Goal: Contribute content

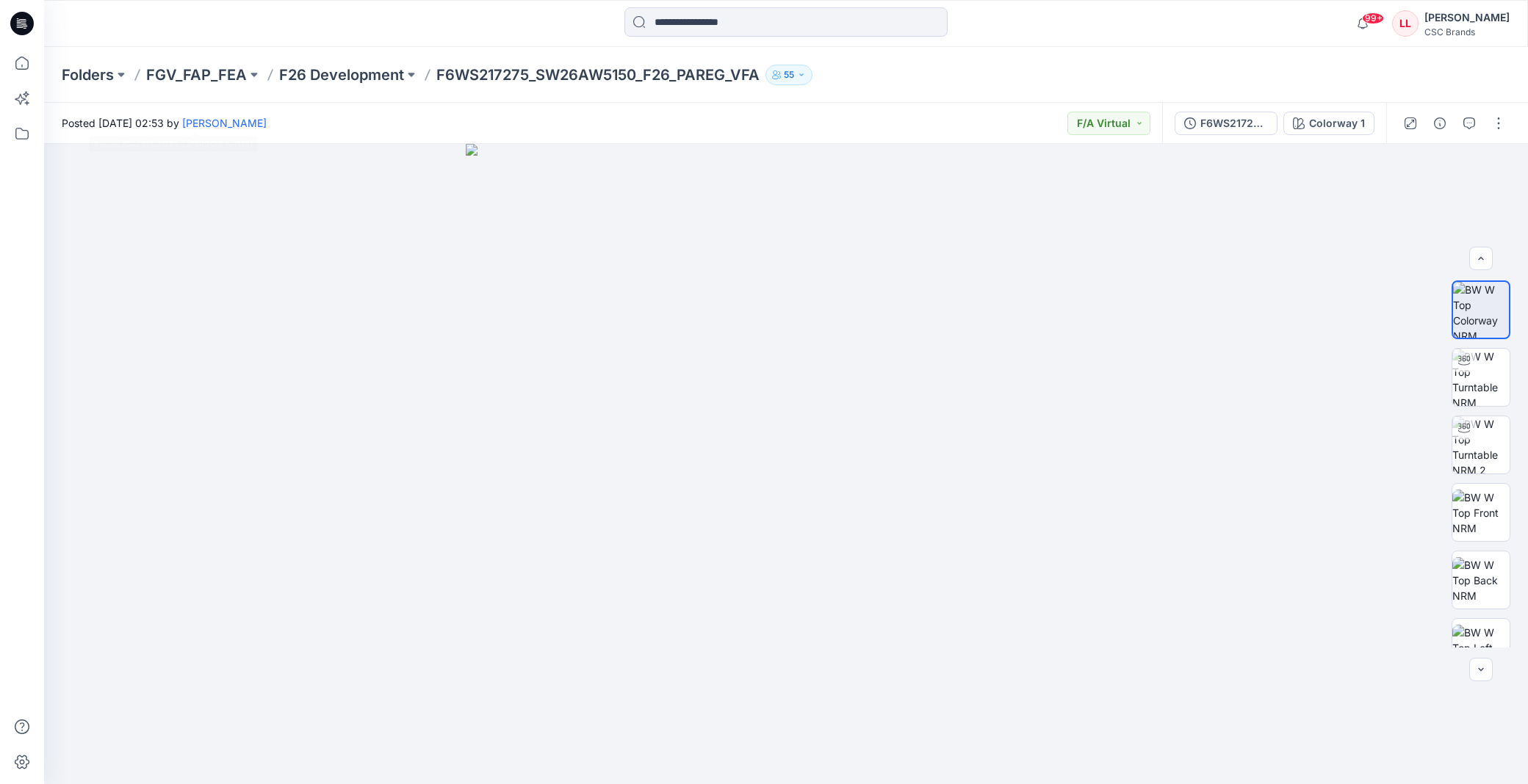
scroll to position [231, 0]
click at [351, 72] on p "F26 Development" at bounding box center [341, 75] width 125 height 21
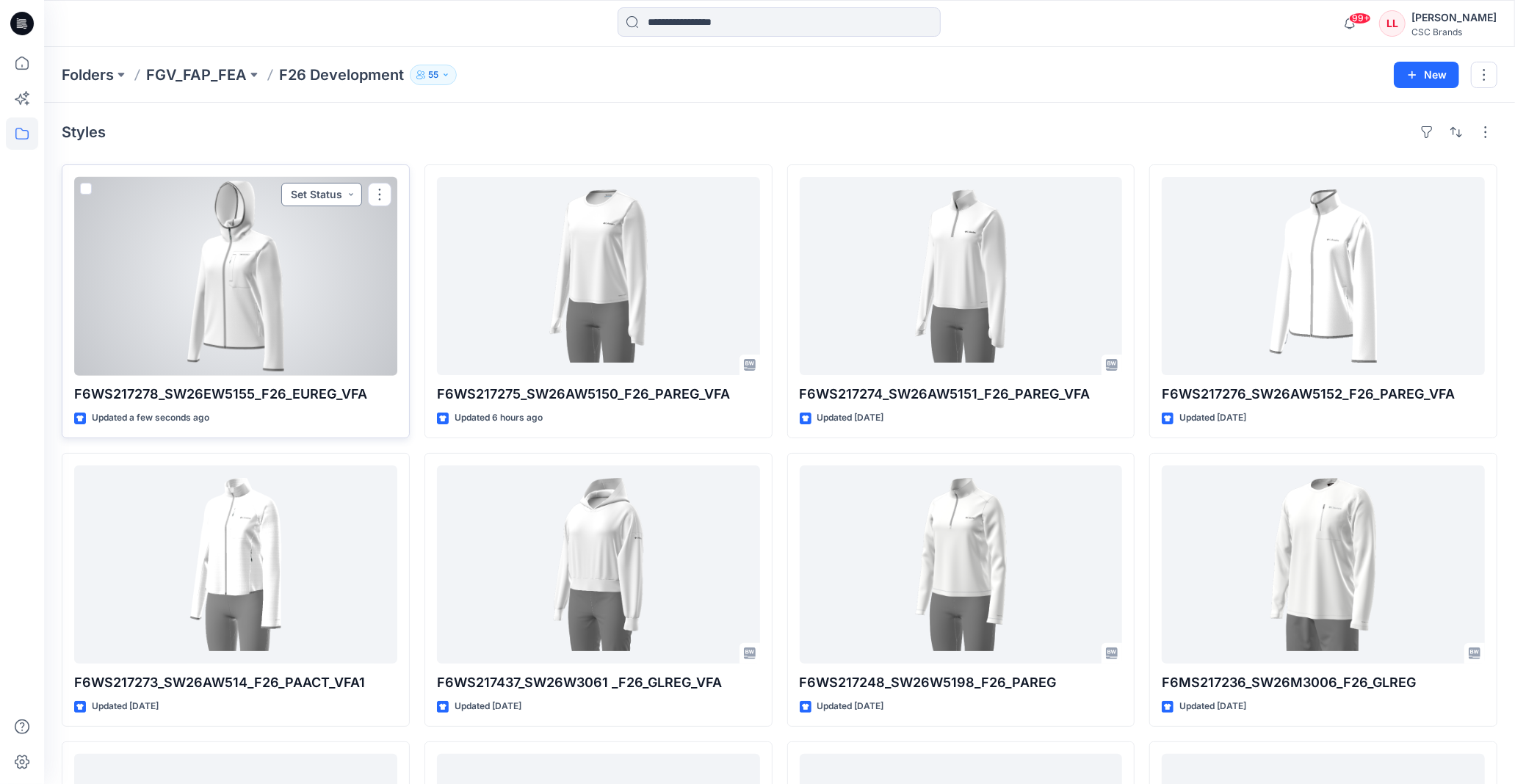
click at [334, 200] on button "Set Status" at bounding box center [321, 195] width 80 height 24
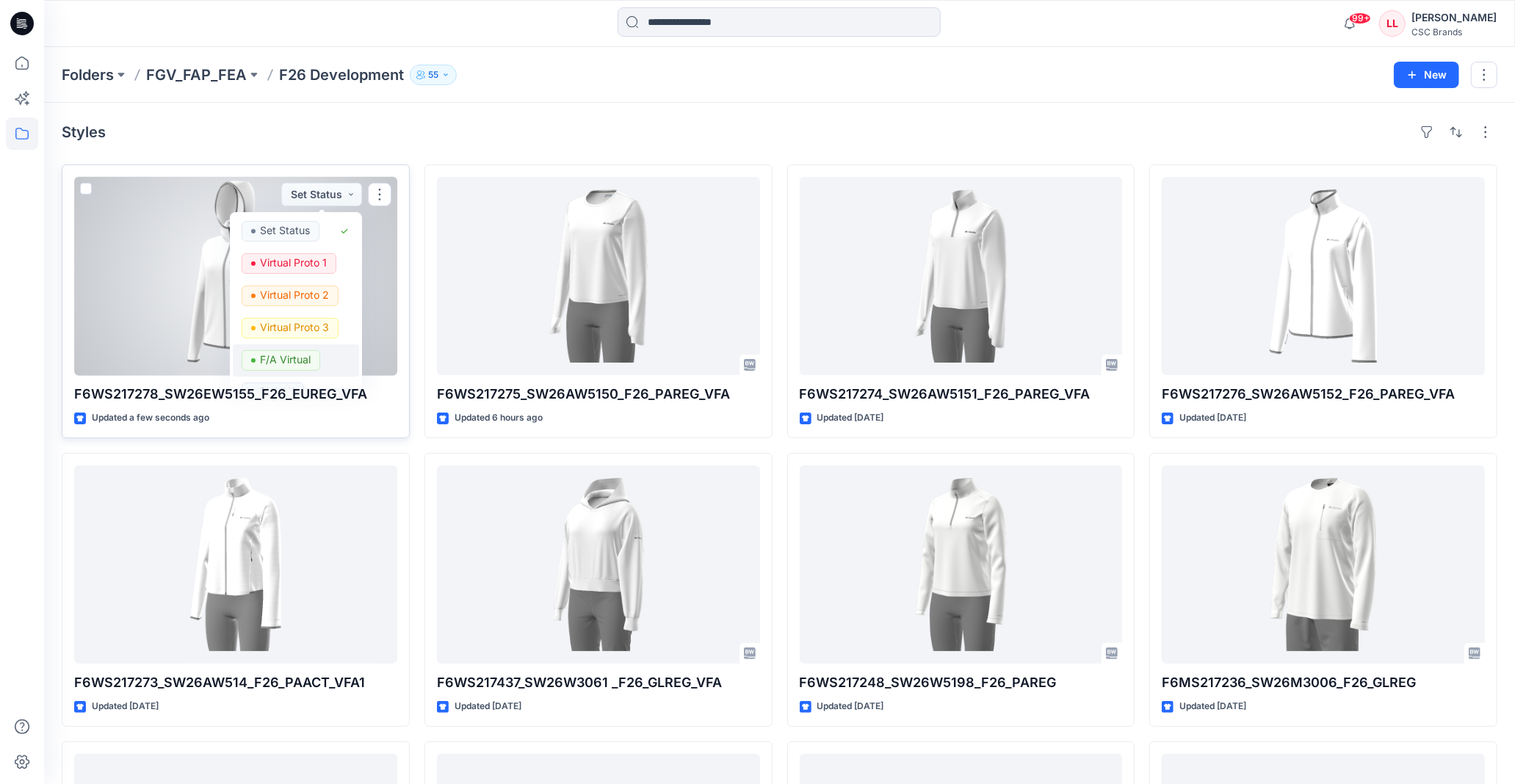
click at [288, 362] on p "F/A Virtual" at bounding box center [285, 360] width 51 height 19
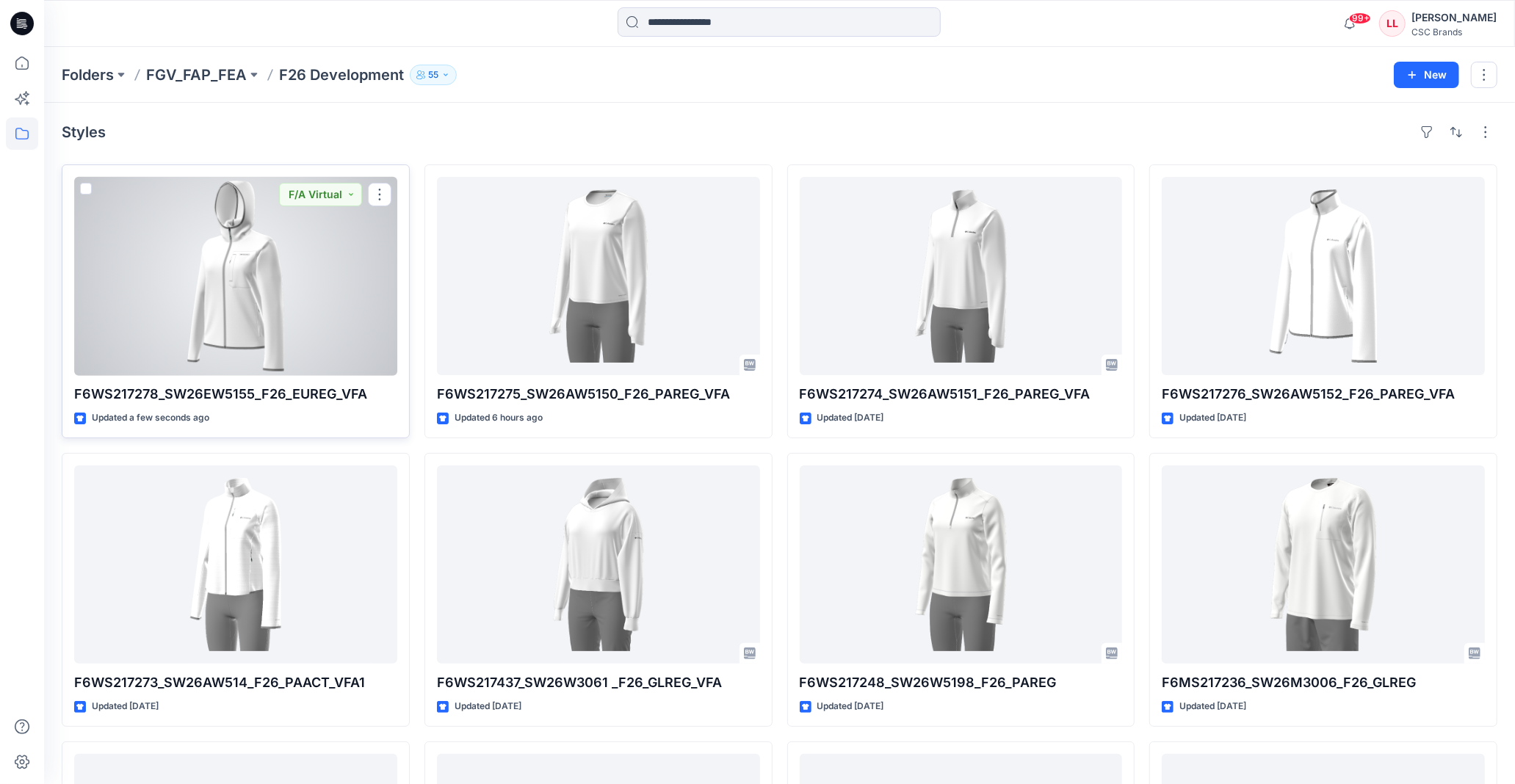
click at [264, 298] on div at bounding box center [236, 276] width 323 height 199
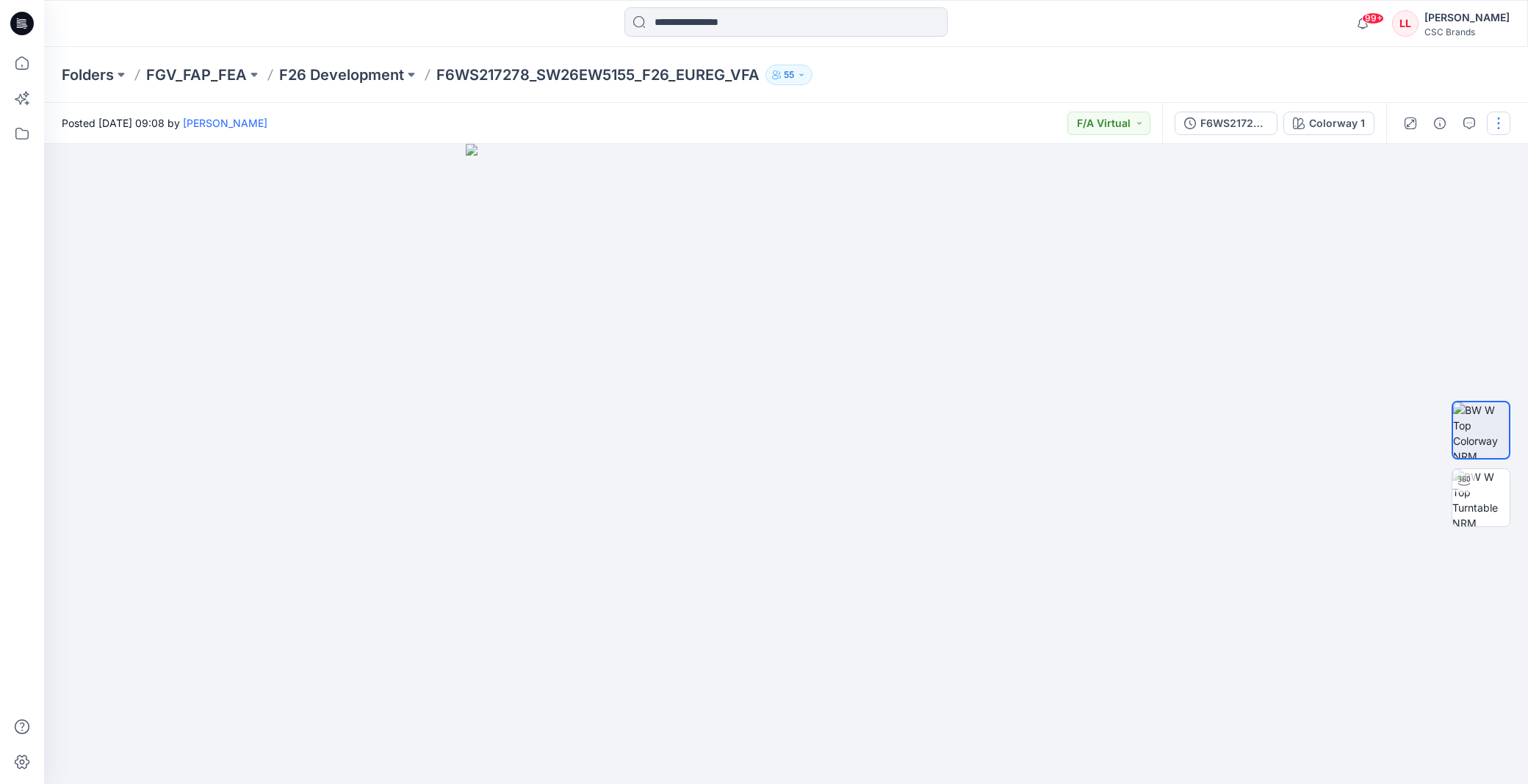
click at [1506, 131] on button "button" at bounding box center [1498, 123] width 24 height 24
click at [1439, 194] on button "Edit" at bounding box center [1436, 198] width 135 height 27
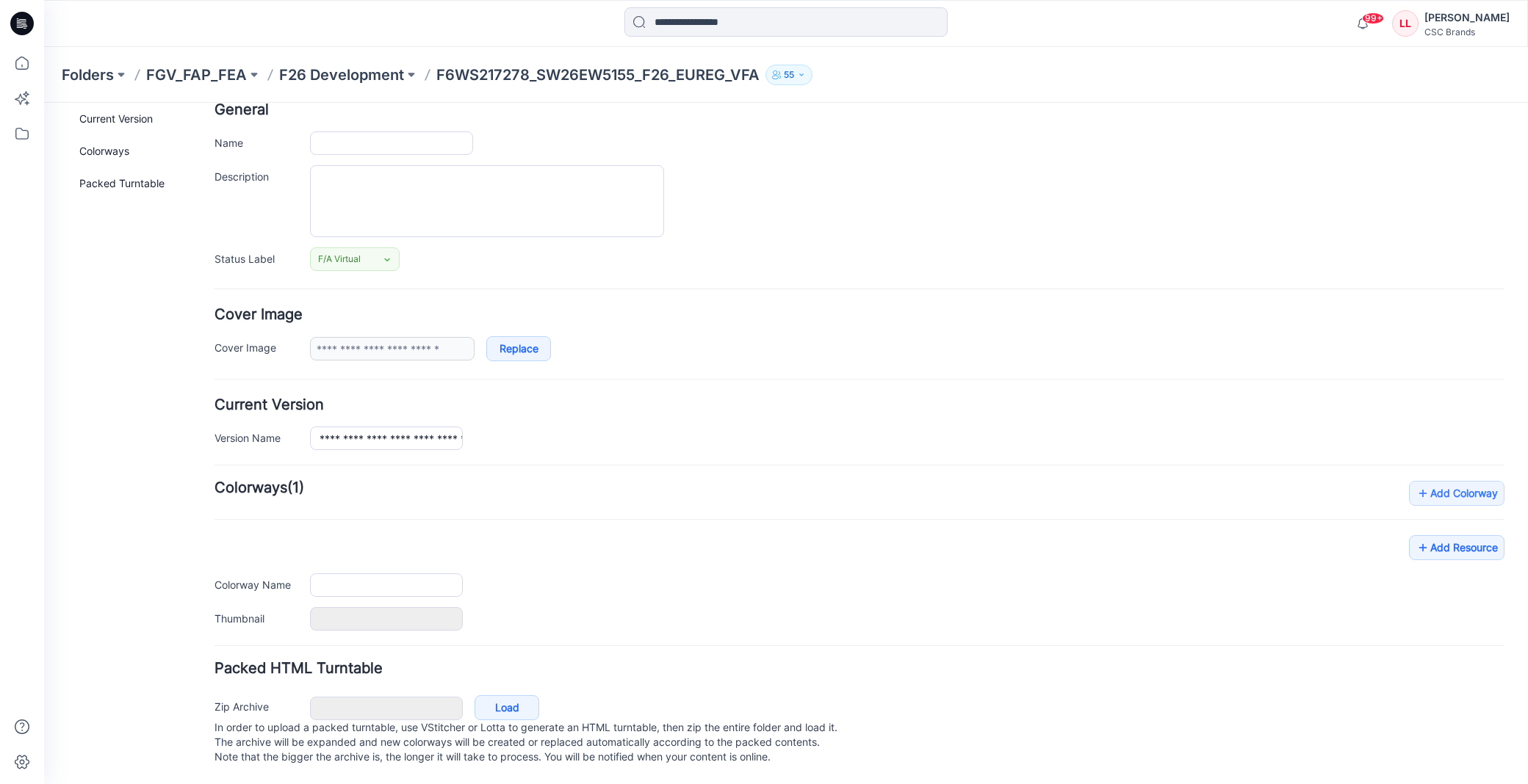
type input "**********"
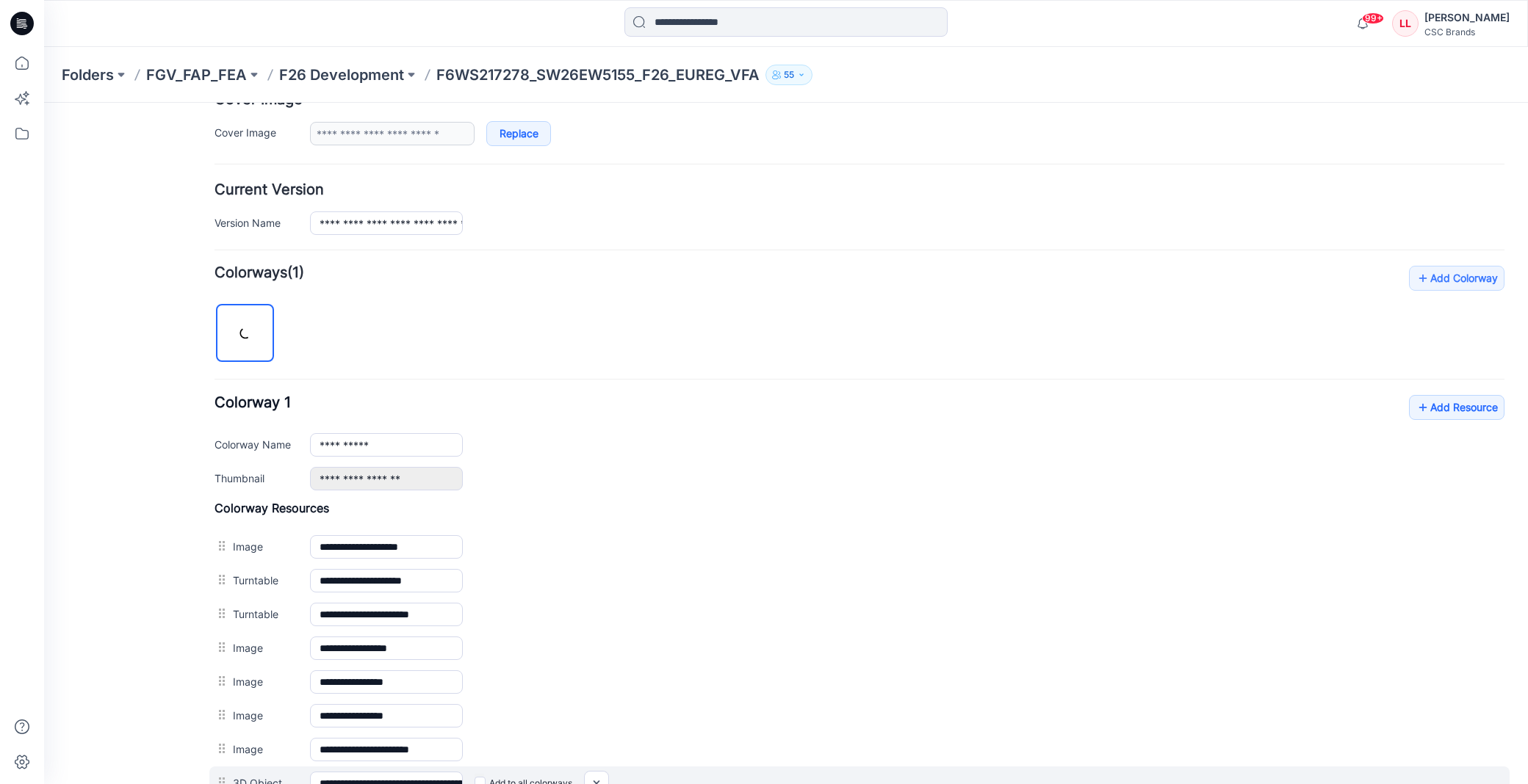
scroll to position [483, 0]
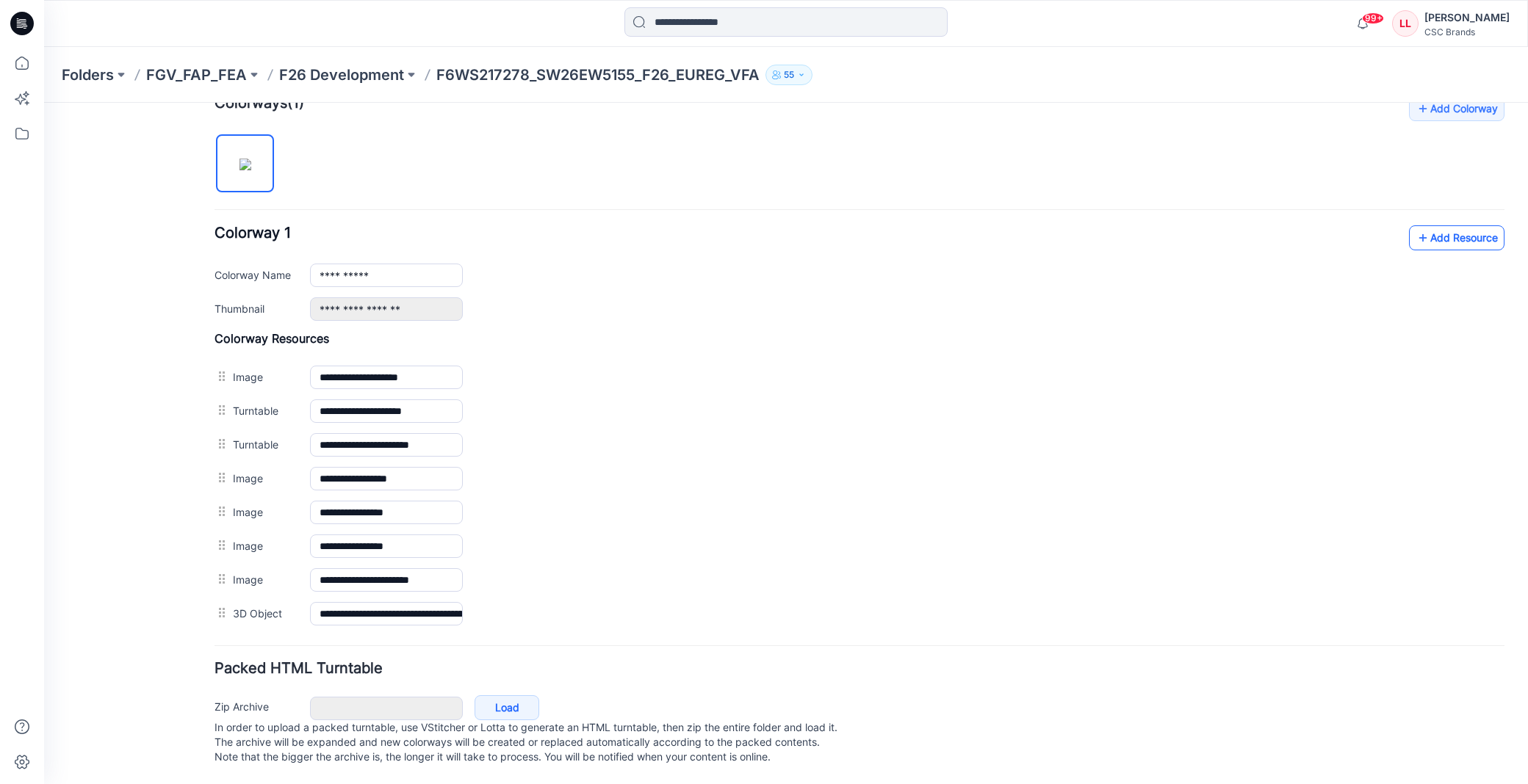
click at [1428, 225] on link "Add Resource" at bounding box center [1456, 238] width 95 height 25
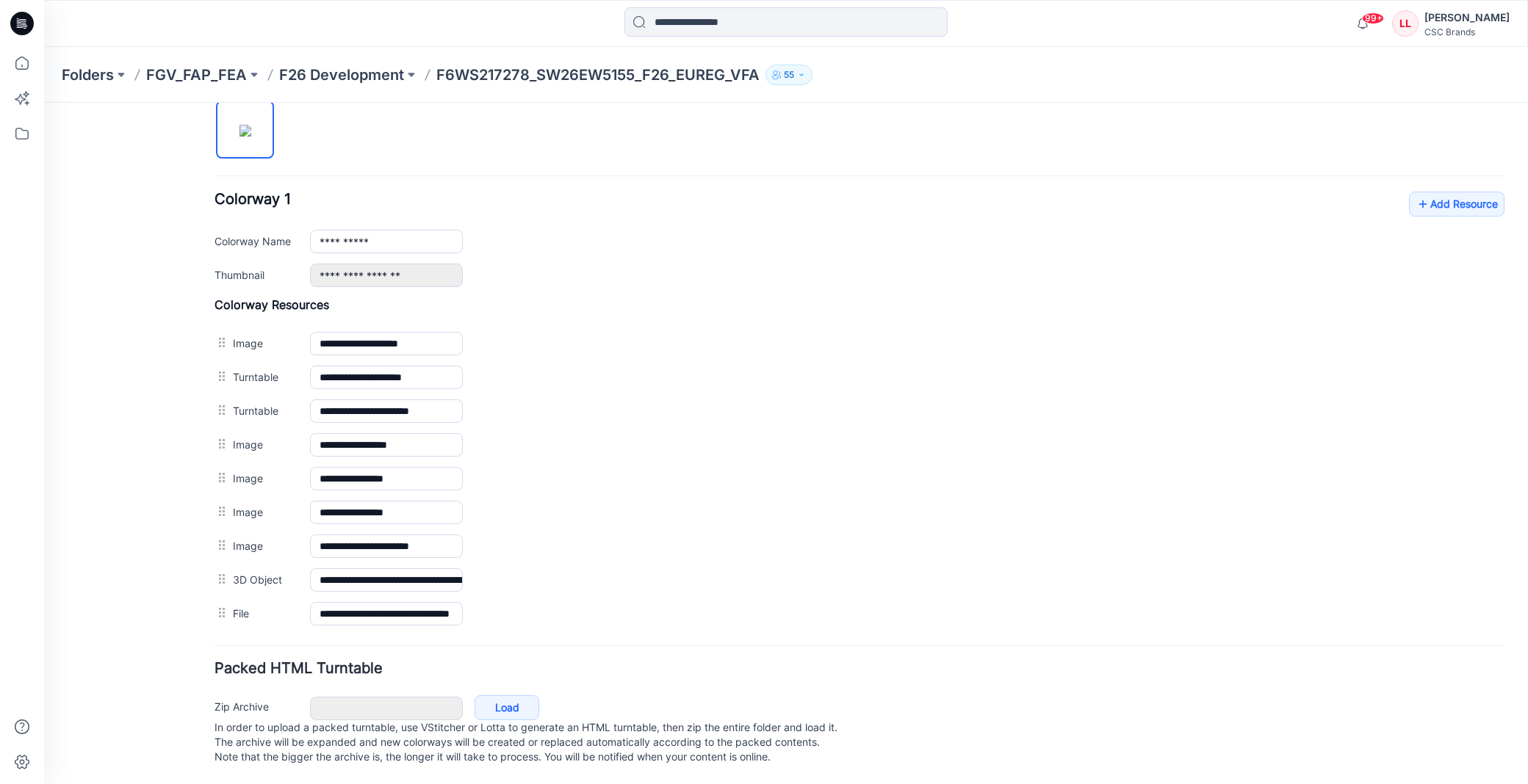
scroll to position [0, 0]
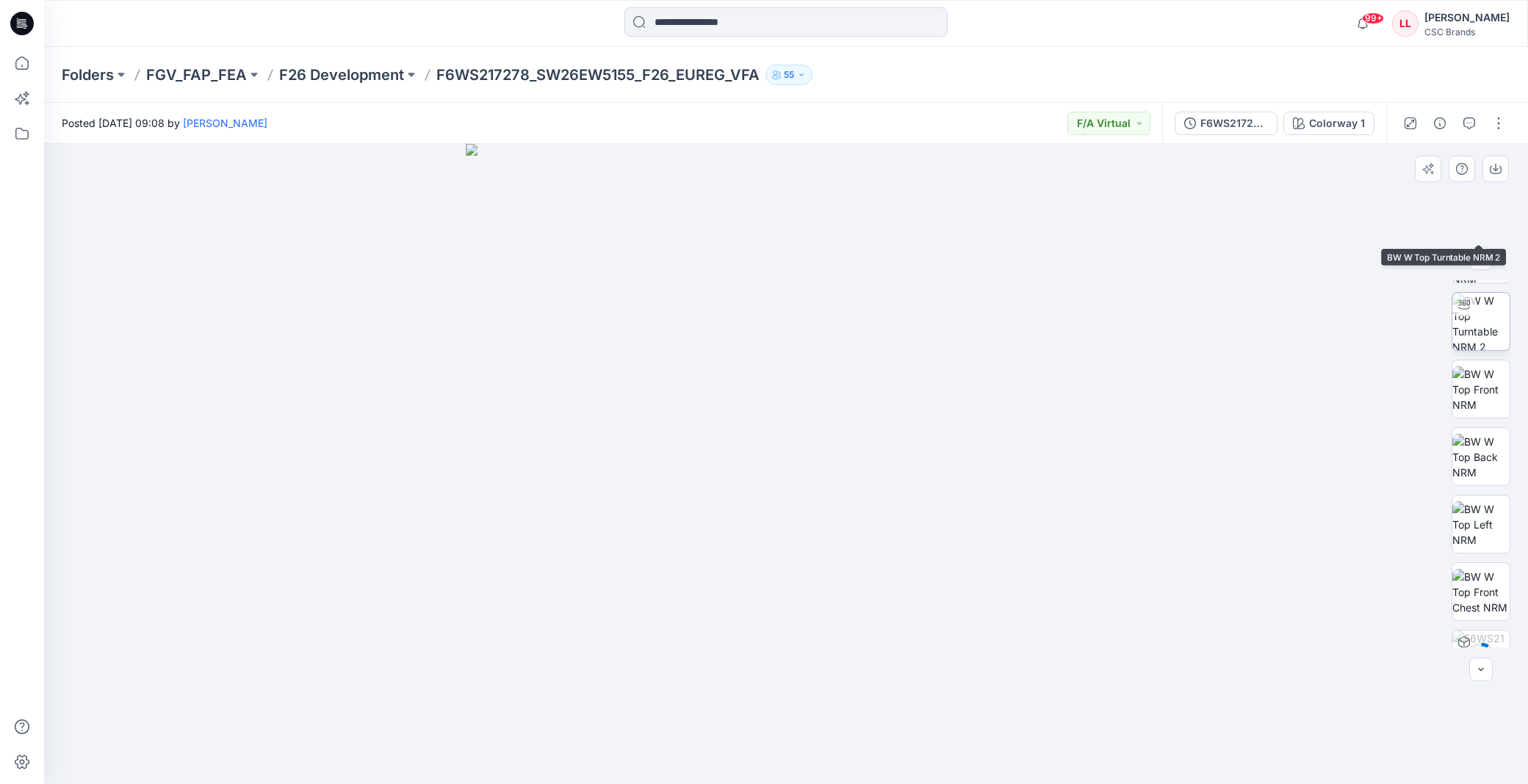
scroll to position [231, 0]
